Goal: Task Accomplishment & Management: Complete application form

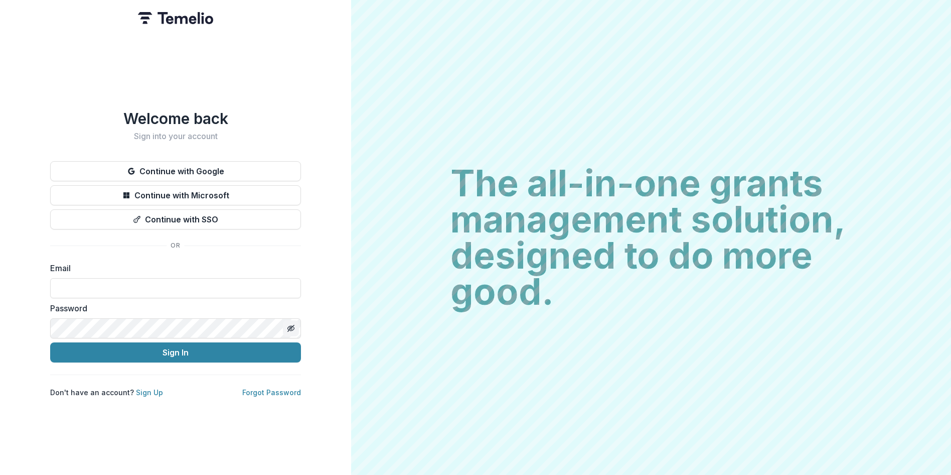
click at [289, 326] on icon "Toggle password visibility" at bounding box center [290, 328] width 5 height 4
click at [121, 285] on input at bounding box center [175, 288] width 251 height 20
type input "**********"
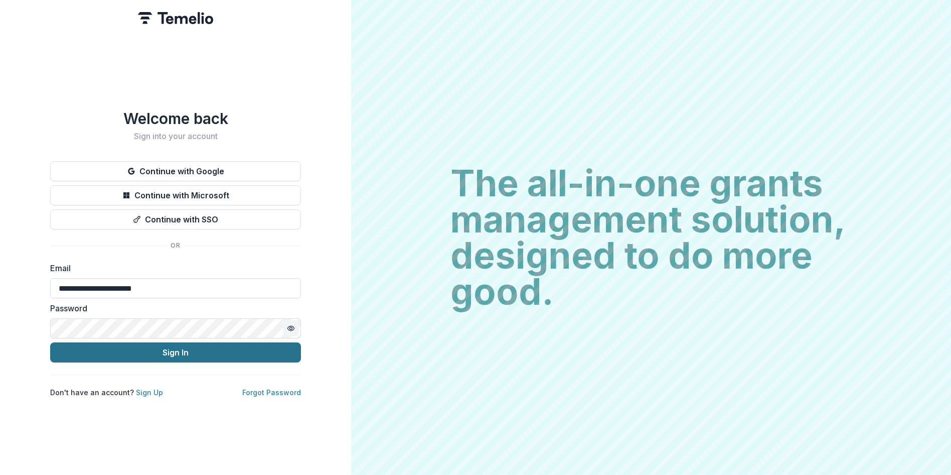
click at [159, 342] on button "Sign In" at bounding box center [175, 352] width 251 height 20
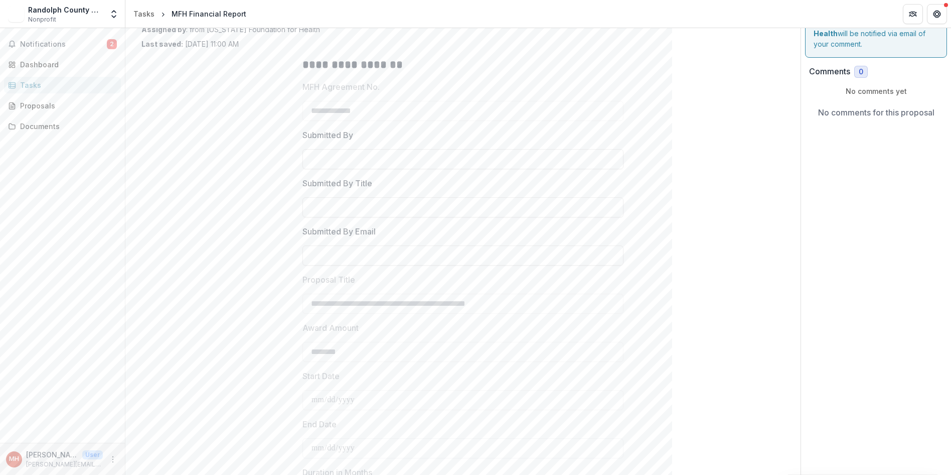
scroll to position [51, 0]
click at [338, 163] on input "Submitted By" at bounding box center [463, 163] width 321 height 20
type input "**********"
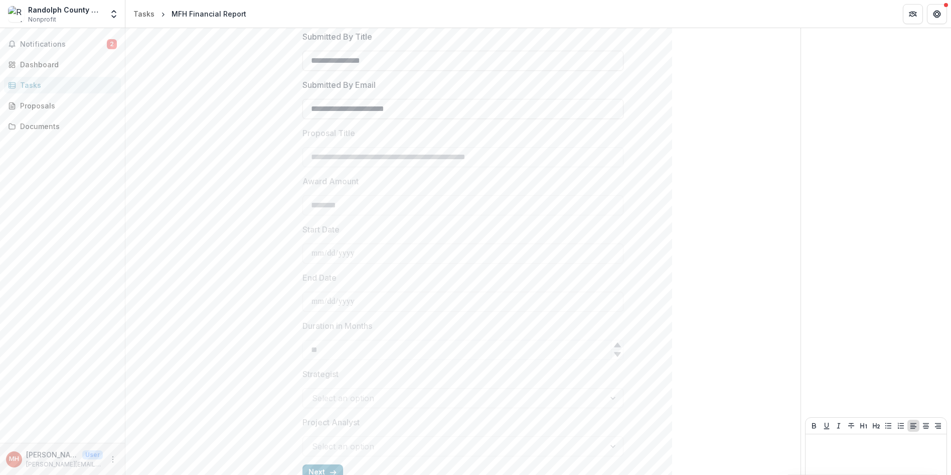
scroll to position [251, 0]
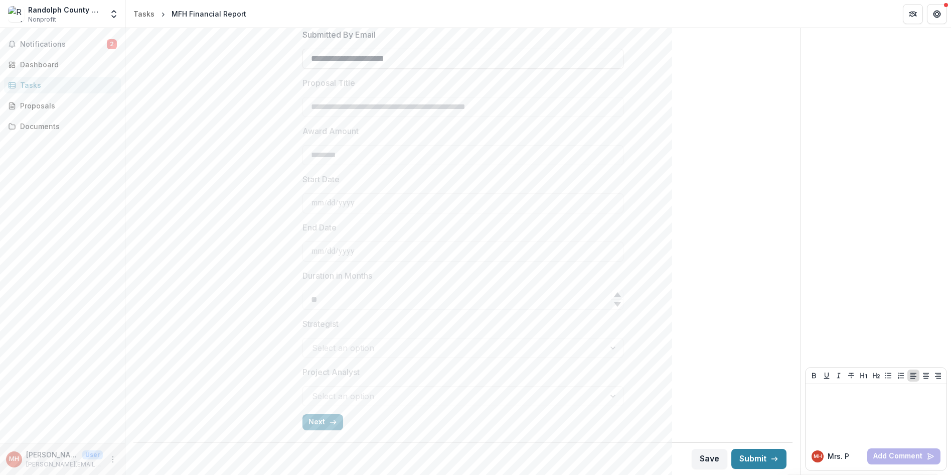
click at [416, 351] on div "Select an option" at bounding box center [463, 348] width 321 height 20
click at [322, 419] on button "Next" at bounding box center [323, 422] width 41 height 16
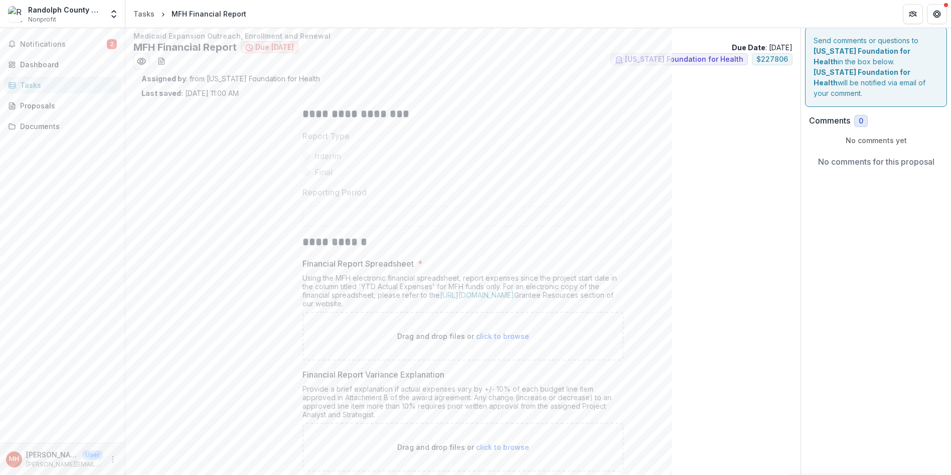
scroll to position [0, 0]
